Goal: Task Accomplishment & Management: Manage account settings

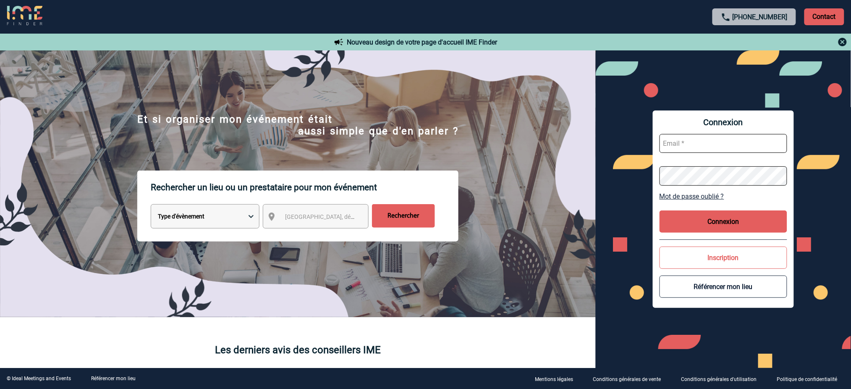
type input "mnoblet@ime-groupe.com"
click at [756, 219] on button "Connexion" at bounding box center [724, 221] width 128 height 22
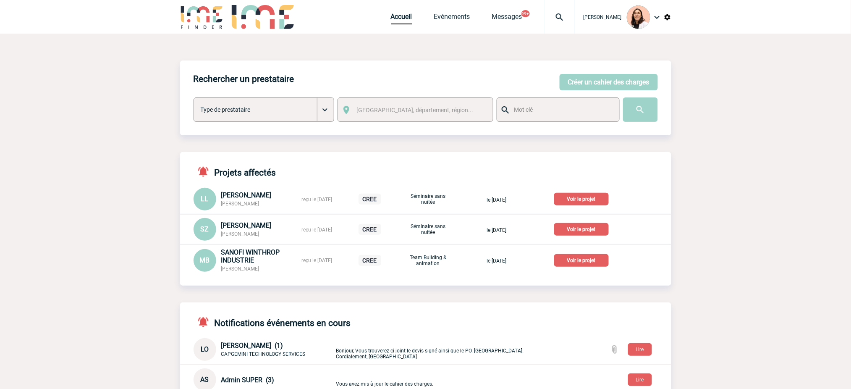
click at [556, 14] on img at bounding box center [560, 17] width 30 height 10
click at [531, 65] on input "search" at bounding box center [520, 64] width 116 height 12
type input "2000419671"
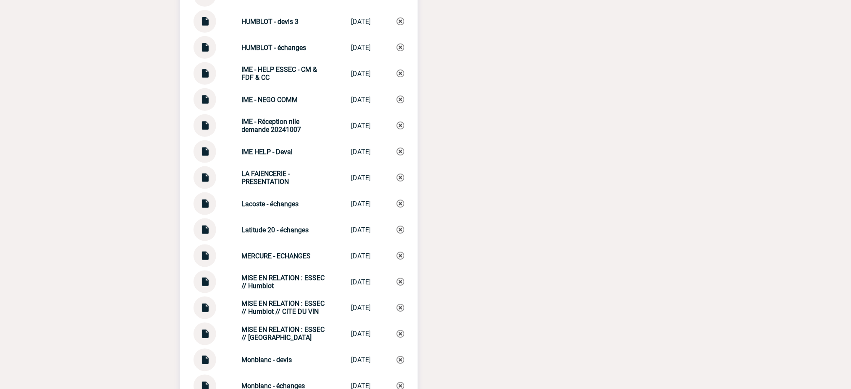
scroll to position [2632, 0]
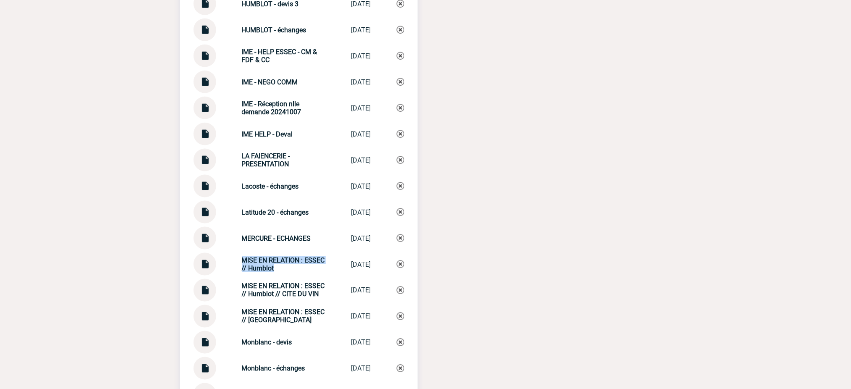
drag, startPoint x: 301, startPoint y: 262, endPoint x: 263, endPoint y: 246, distance: 42.0
click at [242, 256] on div "MISE EN RELATION : ESSEC // Humblot" at bounding box center [284, 264] width 84 height 16
copy strong "MISE EN RELATION : ESSEC // Humblot"
click at [399, 260] on img at bounding box center [401, 264] width 8 height 8
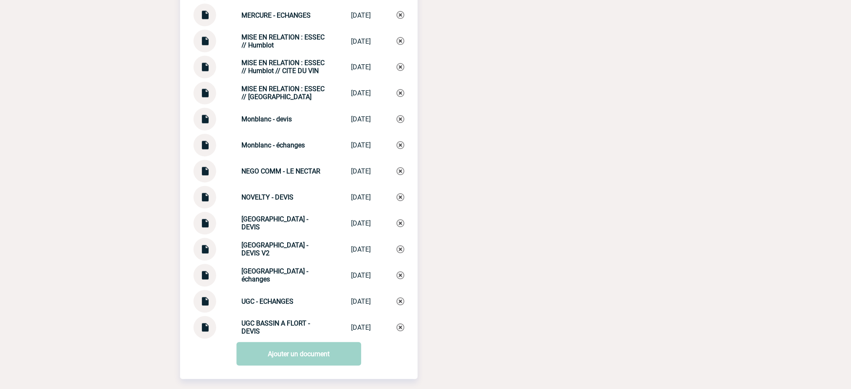
scroll to position [2856, 0]
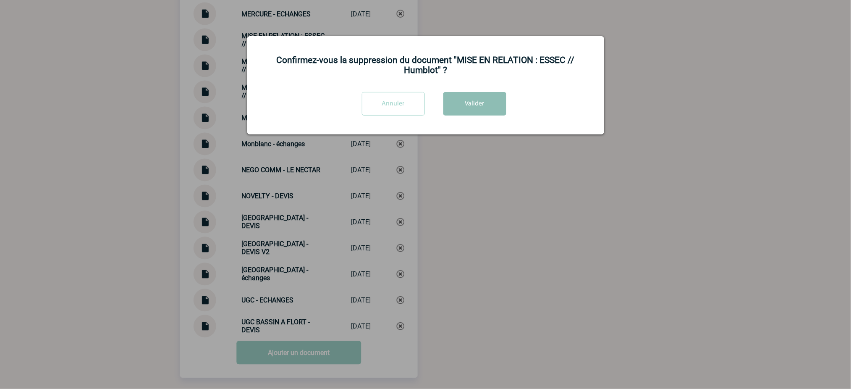
click at [478, 116] on button "Valider" at bounding box center [475, 104] width 63 height 24
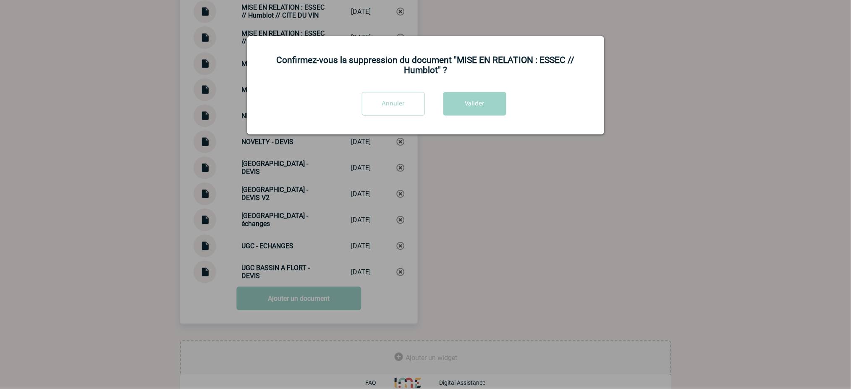
scroll to position [2885, 0]
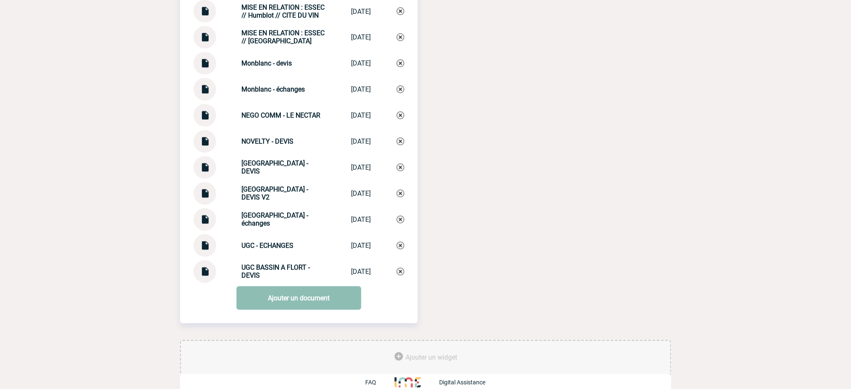
click at [302, 288] on link "Ajouter un document" at bounding box center [298, 298] width 125 height 24
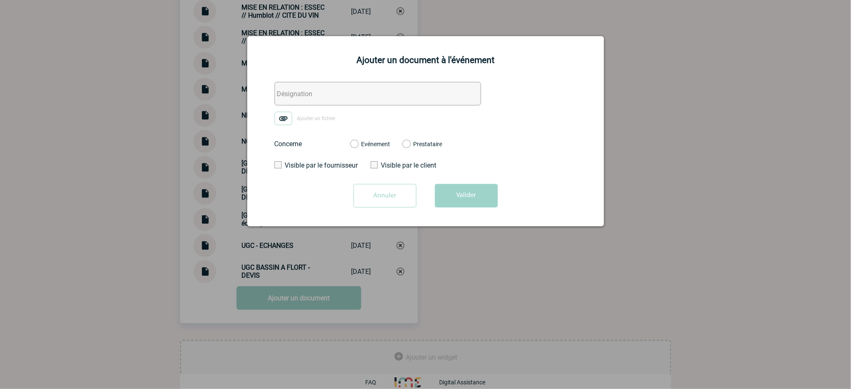
click at [379, 91] on input "text" at bounding box center [378, 94] width 207 height 24
paste input "MISE EN RELATION : ESSEC // Humblot"
type input "MISE EN RELATION : ESSEC // Humblot"
click at [285, 120] on img at bounding box center [284, 118] width 18 height 13
click at [0, 0] on input "Ajouter un fichier" at bounding box center [0, 0] width 0 height 0
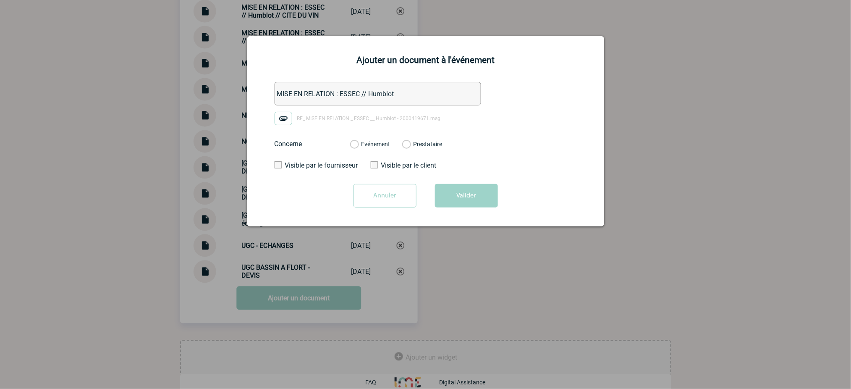
click at [358, 144] on label "Evénement" at bounding box center [354, 145] width 8 height 8
click at [0, 0] on input "Evénement" at bounding box center [0, 0] width 0 height 0
click at [465, 191] on button "Valider" at bounding box center [466, 196] width 63 height 24
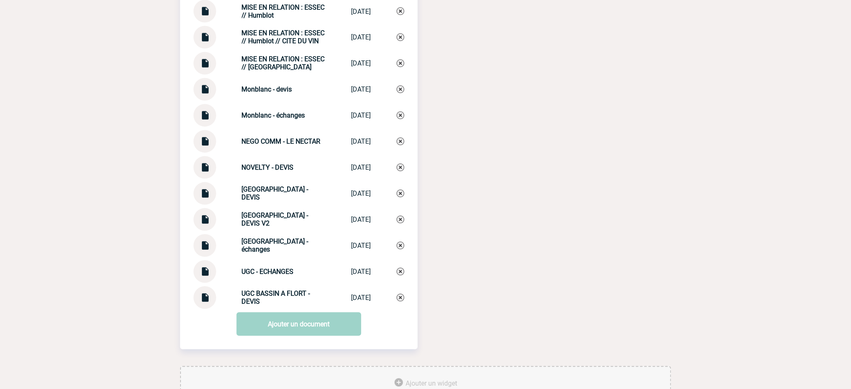
scroll to position [2884, 0]
